Goal: Transaction & Acquisition: Subscribe to service/newsletter

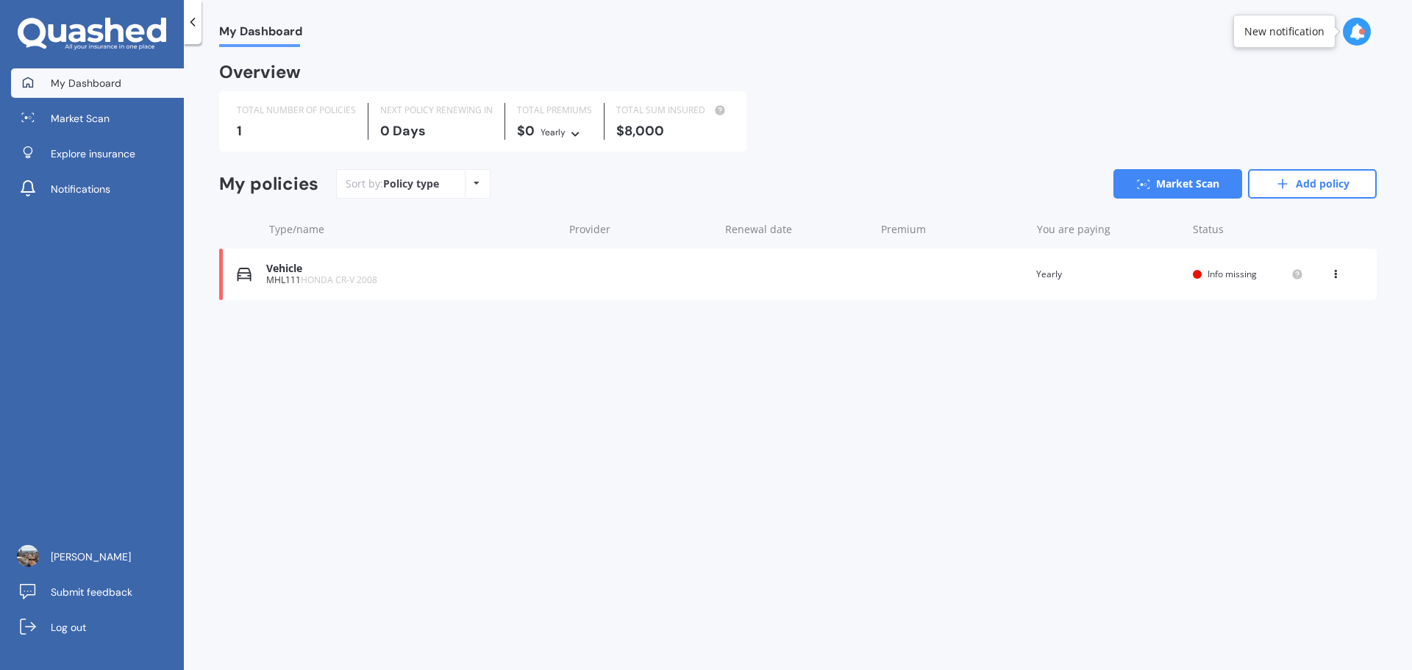
click at [289, 276] on div "MHL111 HONDA CR-V 2008" at bounding box center [410, 280] width 289 height 10
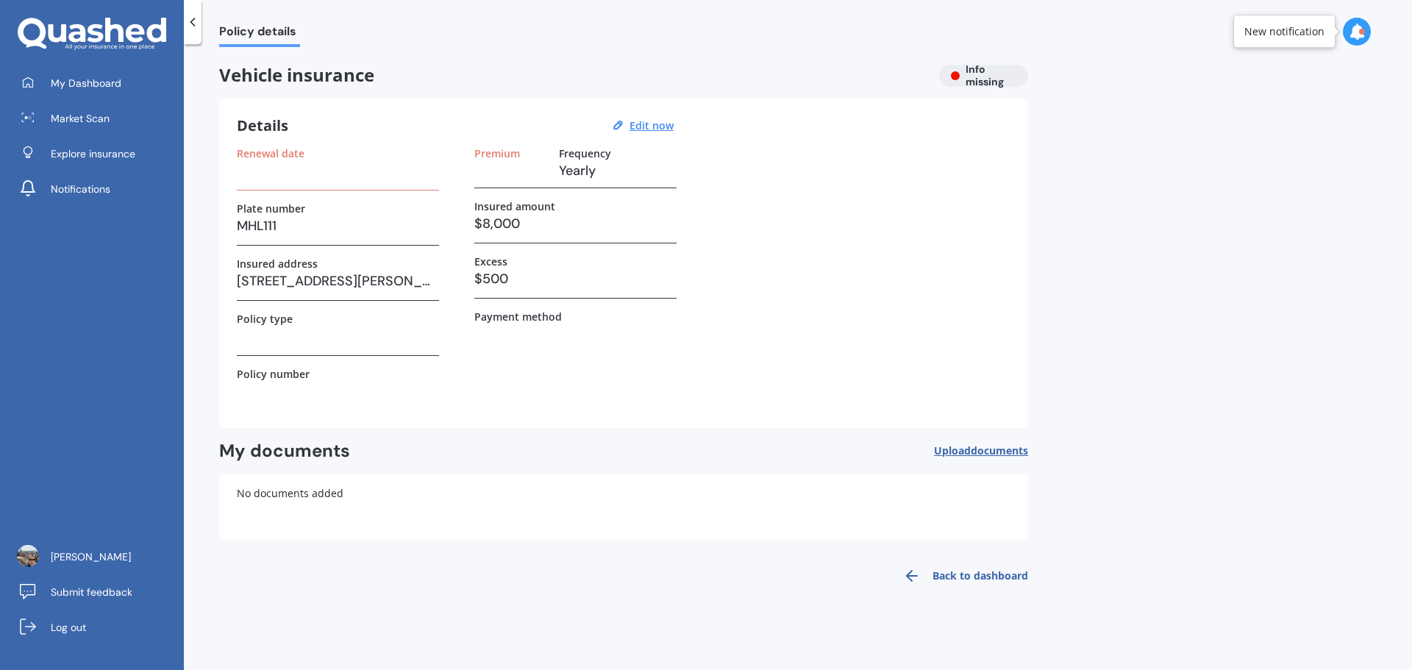
click at [1346, 33] on div at bounding box center [1357, 32] width 28 height 28
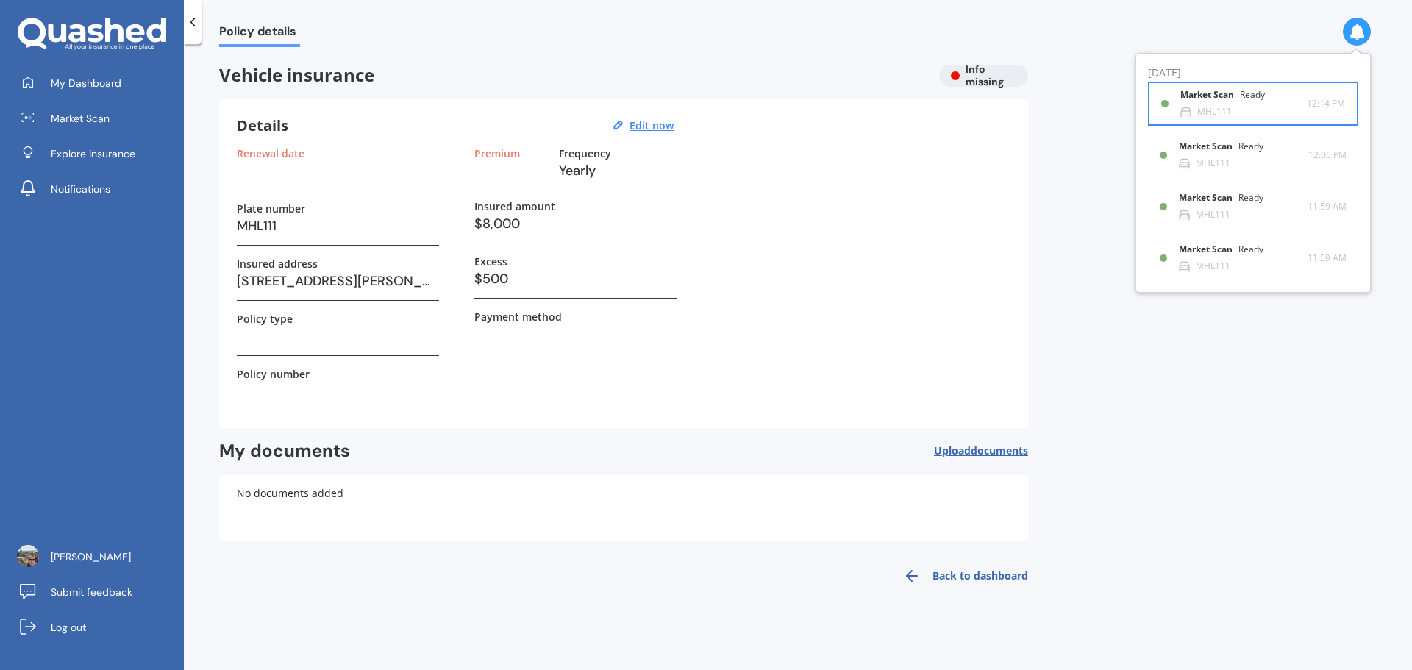
click at [1204, 107] on div "MHL111" at bounding box center [1214, 112] width 35 height 10
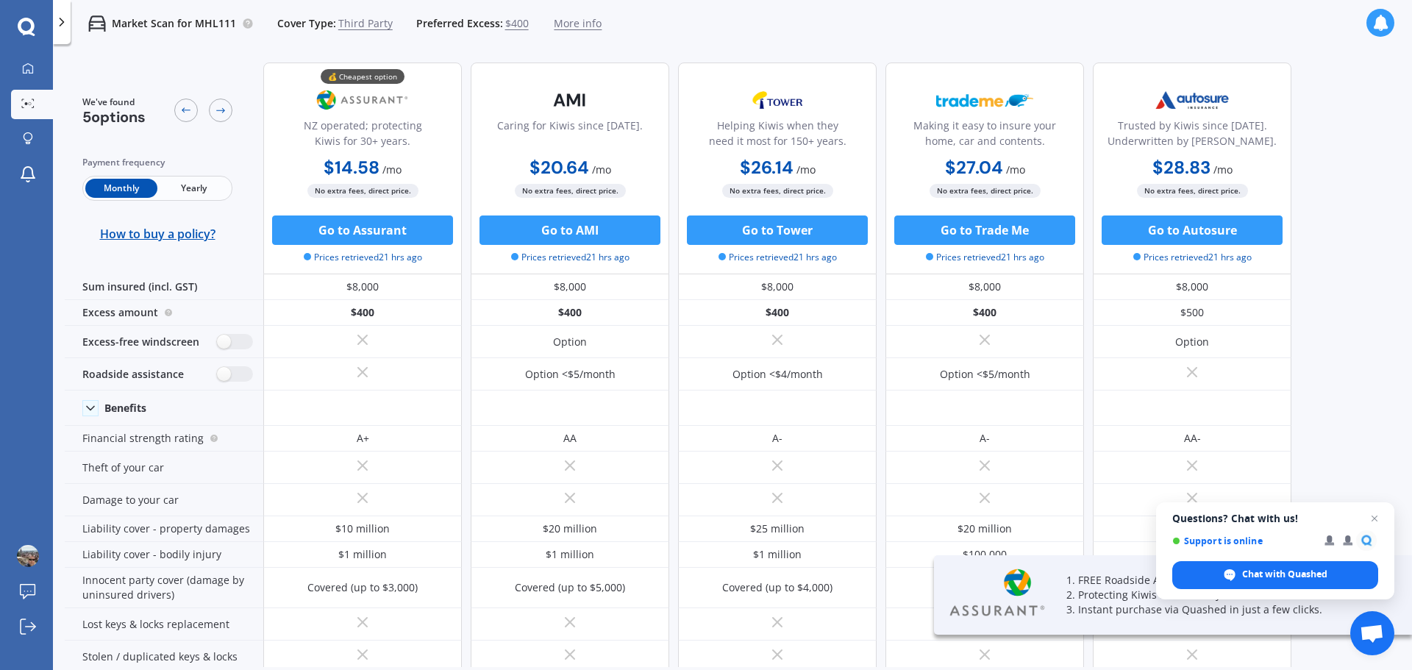
click at [186, 186] on span "Yearly" at bounding box center [193, 188] width 72 height 19
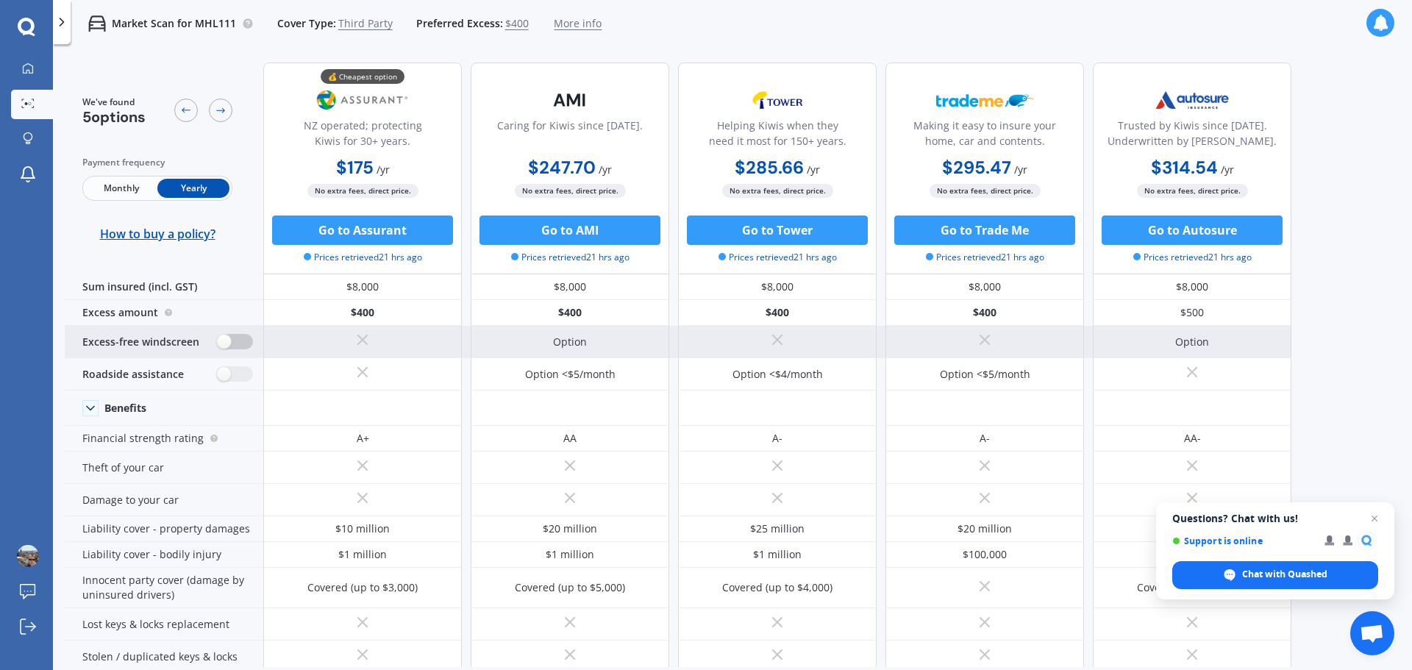
click at [229, 337] on label at bounding box center [235, 341] width 36 height 15
radio input "true"
